Goal: Transaction & Acquisition: Purchase product/service

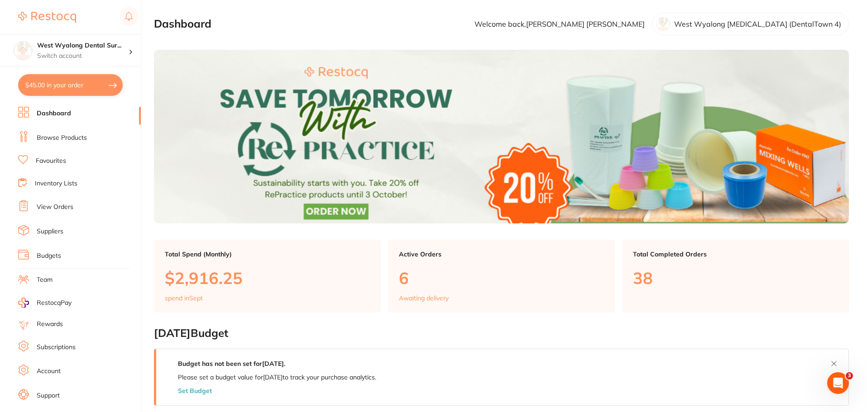
click at [83, 85] on button "$45.00 in your order" at bounding box center [70, 85] width 105 height 22
checkbox input "true"
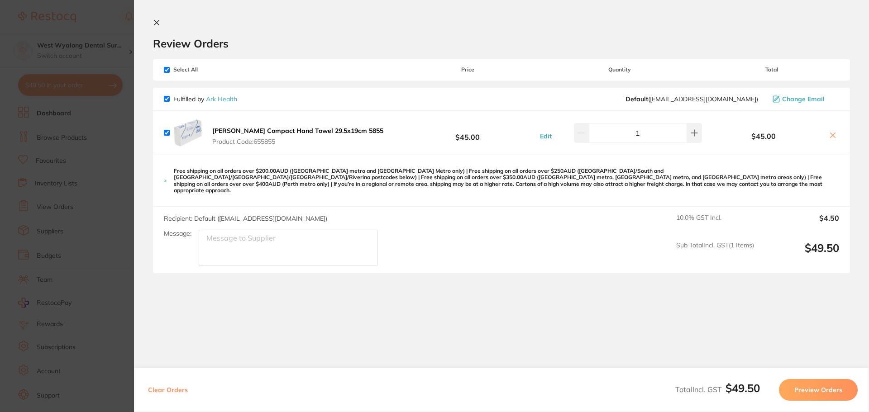
click at [813, 396] on button "Preview Orders" at bounding box center [818, 390] width 79 height 22
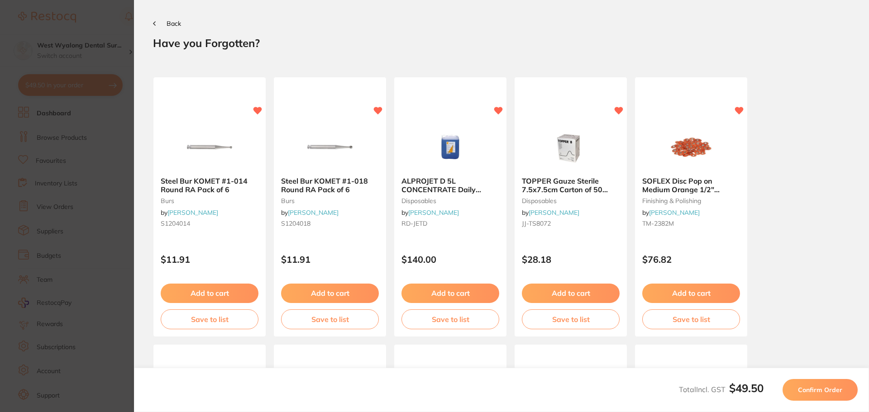
click at [813, 389] on span "Confirm Order" at bounding box center [820, 390] width 44 height 8
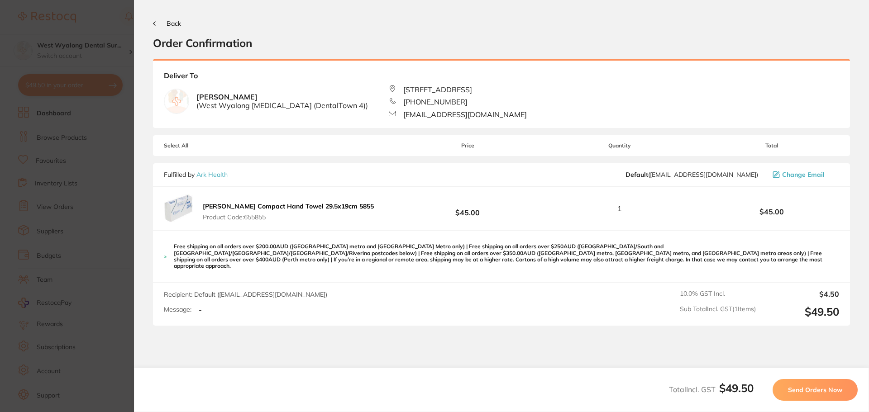
click at [813, 389] on span "Send Orders Now" at bounding box center [815, 390] width 54 height 8
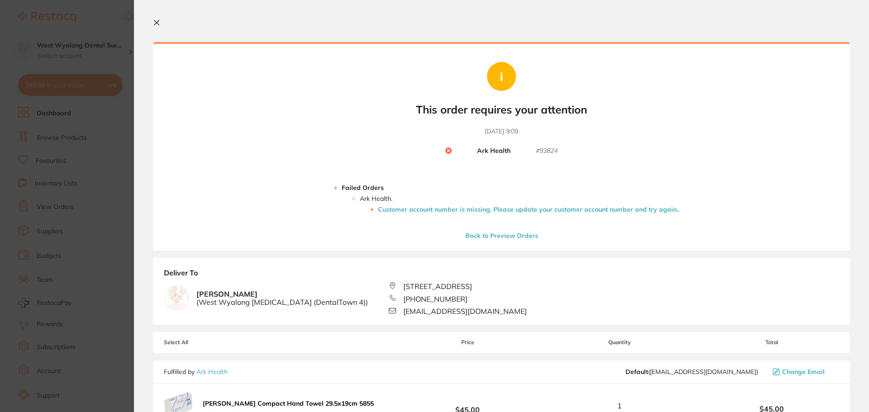
click at [495, 236] on button "Back to Preview Orders" at bounding box center [502, 236] width 78 height 8
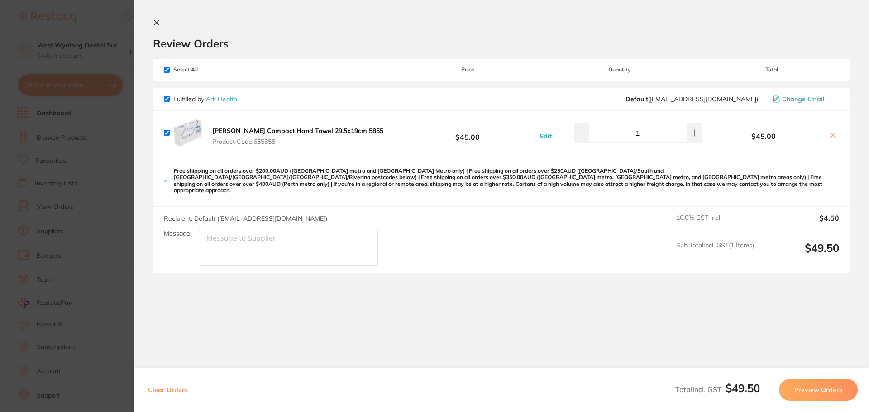
click at [158, 22] on icon at bounding box center [156, 22] width 7 height 7
